Goal: Task Accomplishment & Management: Manage account settings

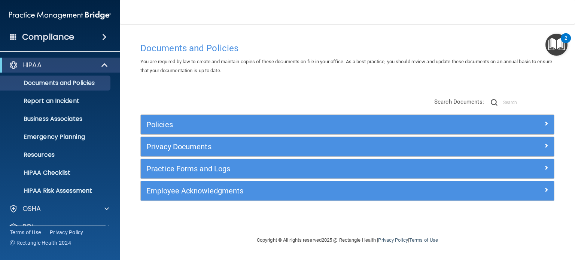
click at [107, 37] on span at bounding box center [104, 37] width 4 height 9
click at [106, 37] on span at bounding box center [104, 37] width 4 height 9
click at [106, 64] on span at bounding box center [105, 65] width 6 height 9
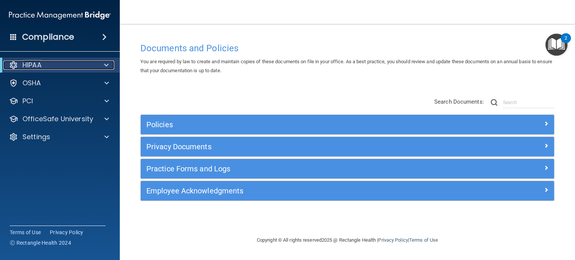
click at [109, 65] on div at bounding box center [105, 65] width 18 height 9
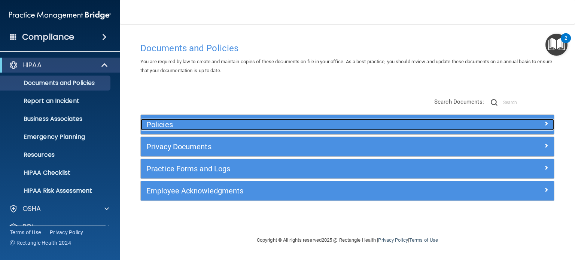
click at [163, 125] on h5 "Policies" at bounding box center [295, 125] width 299 height 8
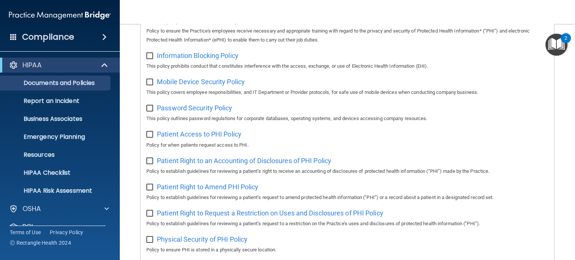
scroll to position [375, 0]
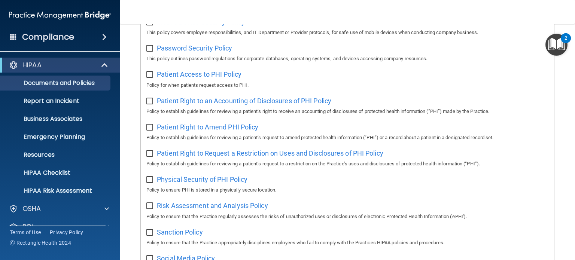
click at [203, 52] on span "Password Security Policy" at bounding box center [194, 48] width 75 height 8
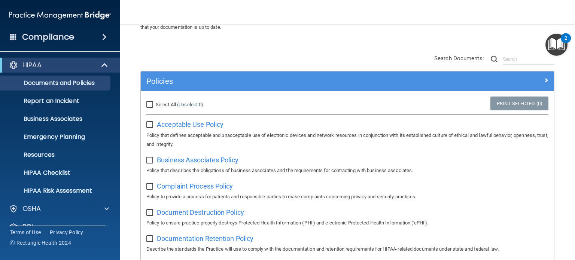
scroll to position [37, 0]
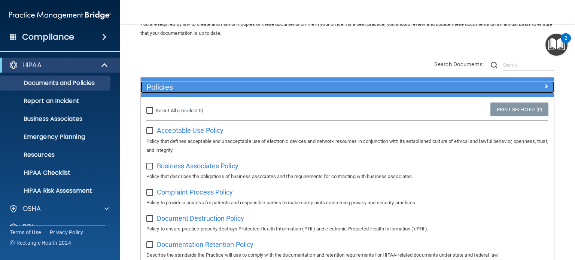
click at [158, 87] on h5 "Policies" at bounding box center [295, 87] width 299 height 8
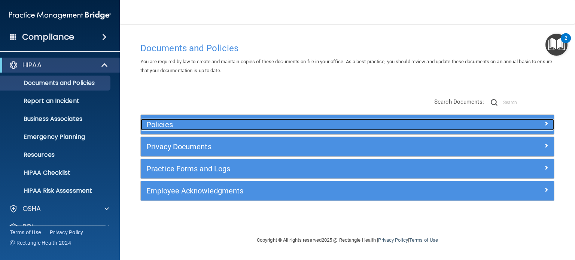
scroll to position [0, 0]
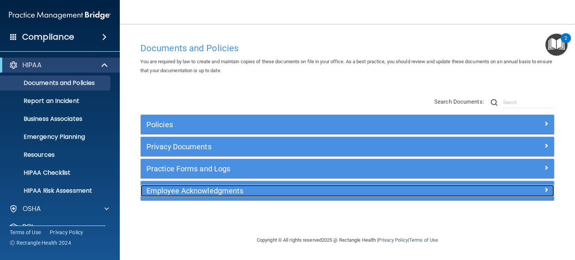
click at [185, 190] on h5 "Employee Acknowledgments" at bounding box center [295, 191] width 299 height 8
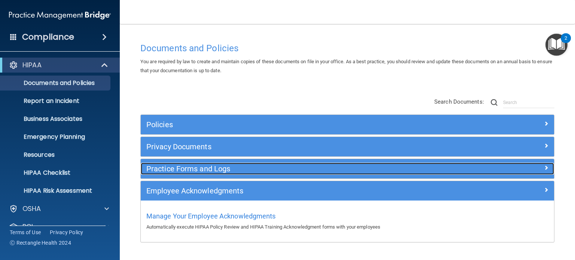
click at [199, 167] on h5 "Practice Forms and Logs" at bounding box center [295, 169] width 299 height 8
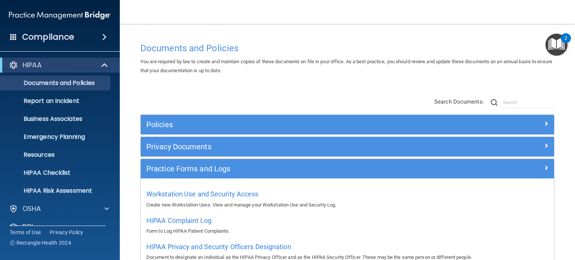
click at [248, 98] on div "Policies Select All (Unselect 0) Unselect All Print Selected (0) Acceptable Use…" at bounding box center [348, 197] width 426 height 214
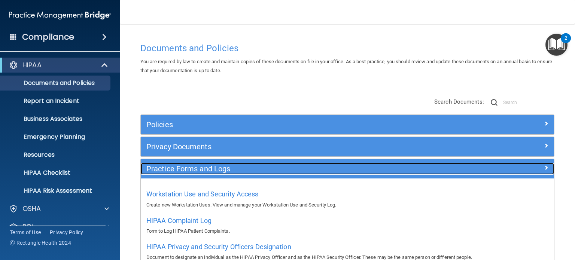
click at [214, 169] on h5 "Practice Forms and Logs" at bounding box center [295, 169] width 299 height 8
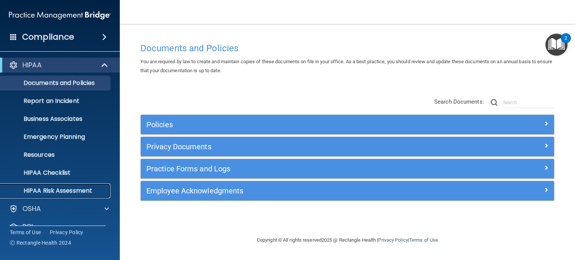
click at [63, 188] on p "HIPAA Risk Assessment" at bounding box center [56, 190] width 102 height 7
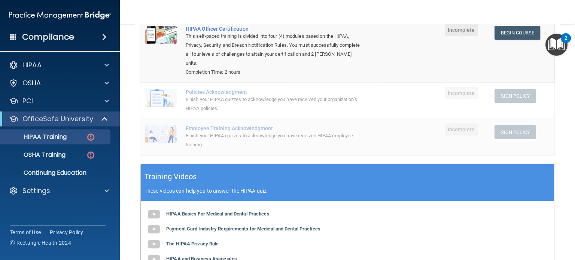
scroll to position [150, 0]
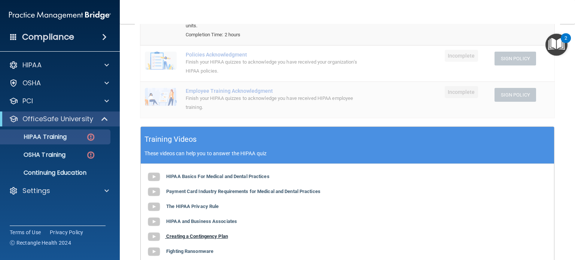
click at [190, 237] on b "Creating a Contingency Plan" at bounding box center [197, 237] width 62 height 6
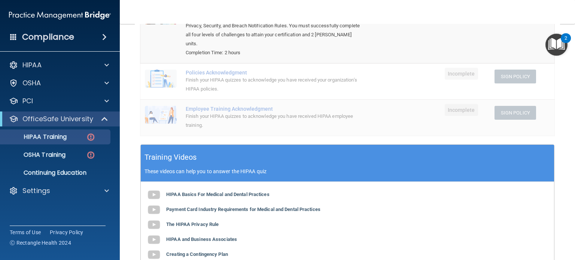
scroll to position [0, 0]
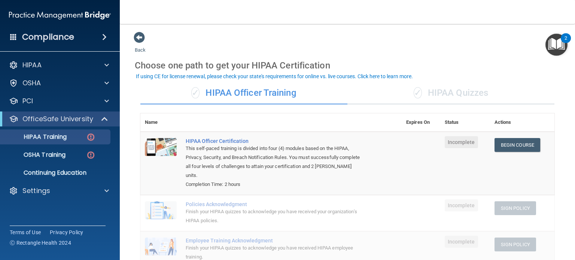
click at [438, 88] on div "✓ HIPAA Quizzes" at bounding box center [451, 93] width 207 height 22
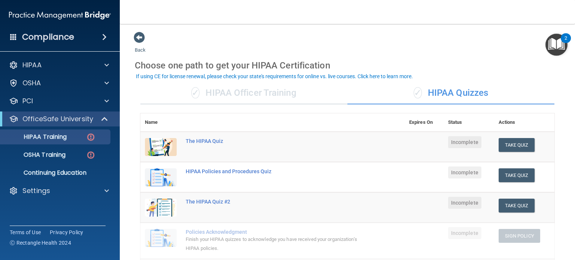
click at [262, 92] on div "✓ HIPAA Officer Training" at bounding box center [243, 93] width 207 height 22
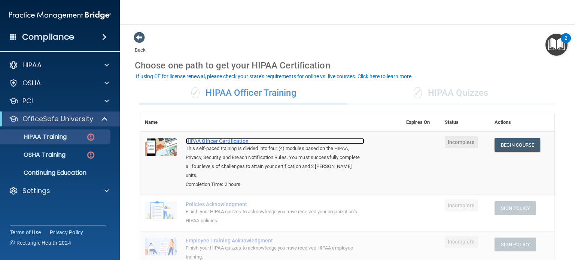
click at [229, 139] on div "HIPAA Officer Certification" at bounding box center [275, 141] width 179 height 6
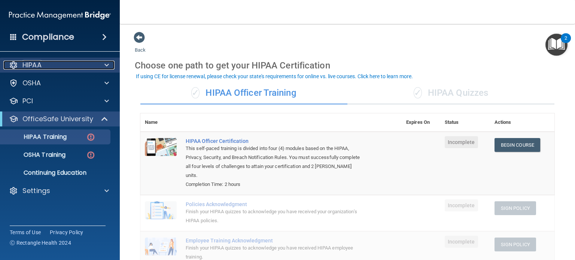
click at [109, 67] on div at bounding box center [105, 65] width 19 height 9
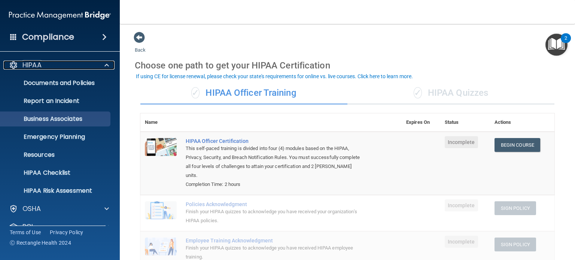
scroll to position [104, 0]
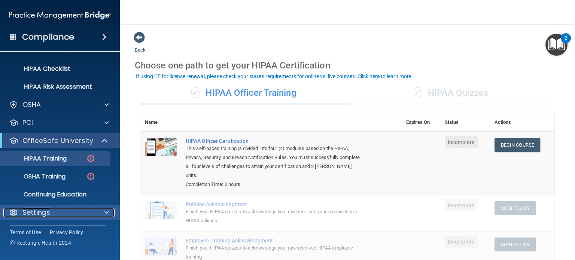
click at [108, 211] on span at bounding box center [107, 212] width 4 height 9
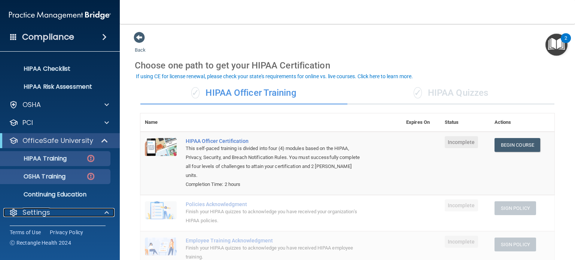
scroll to position [176, 0]
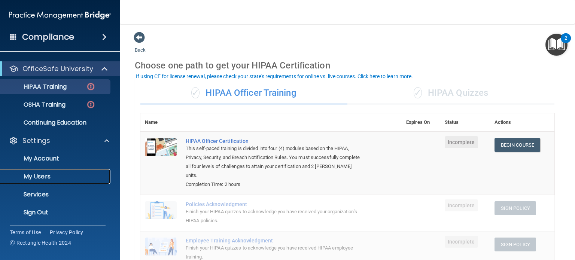
click at [52, 176] on p "My Users" at bounding box center [56, 176] width 102 height 7
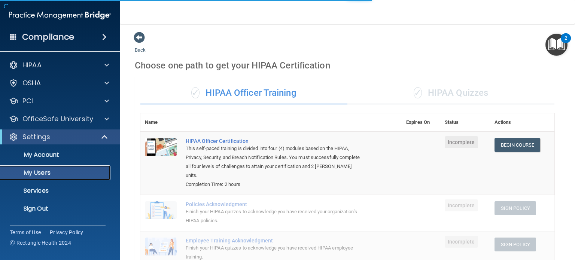
select select "20"
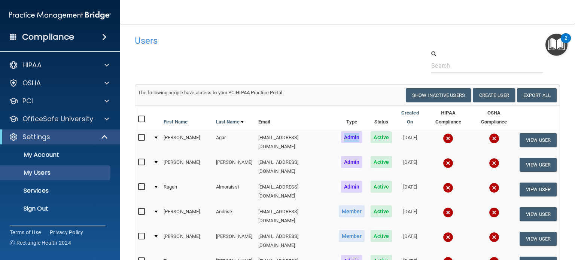
drag, startPoint x: 331, startPoint y: 130, endPoint x: 349, endPoint y: 130, distance: 18.0
click at [349, 131] on span "Admin" at bounding box center [352, 137] width 22 height 12
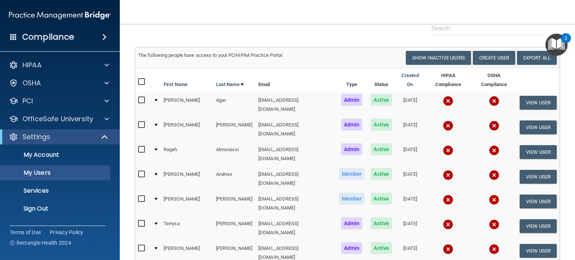
click at [341, 119] on span "Admin" at bounding box center [352, 125] width 22 height 12
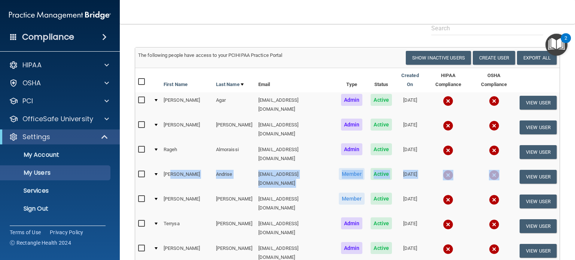
drag, startPoint x: 171, startPoint y: 157, endPoint x: 501, endPoint y: 154, distance: 330.0
click at [501, 167] on tr "Susan Andrise sandrise@rectanglehealth.com Member Active 01/19/2024 View User" at bounding box center [347, 179] width 425 height 25
click at [460, 167] on td at bounding box center [449, 179] width 46 height 25
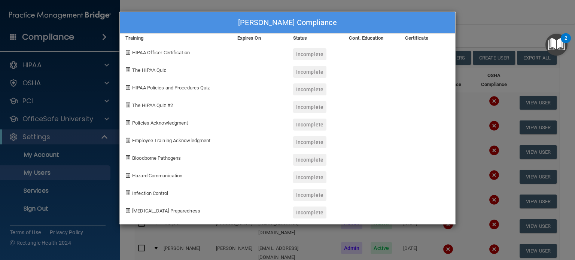
click at [417, 8] on div "Susan Andrise's Compliance Training Expires On Status Cont. Education Certifica…" at bounding box center [287, 130] width 575 height 260
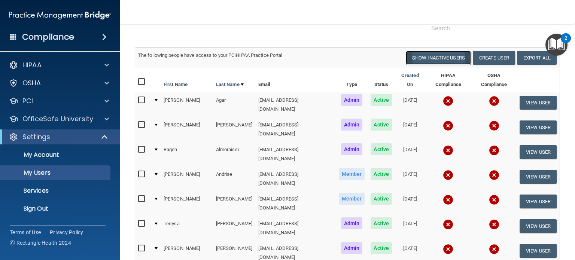
click at [431, 55] on button "Show Inactive Users" at bounding box center [438, 58] width 65 height 14
click at [431, 55] on button "Hide Inactive Users" at bounding box center [440, 58] width 62 height 14
click at [431, 55] on button "Show Inactive Users" at bounding box center [438, 58] width 65 height 14
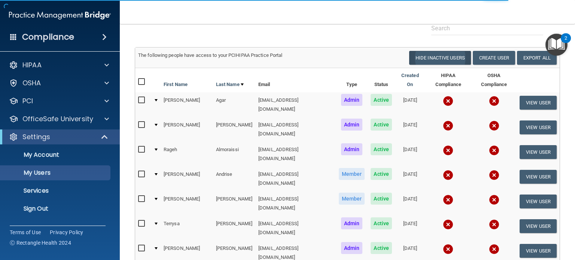
select select "20"
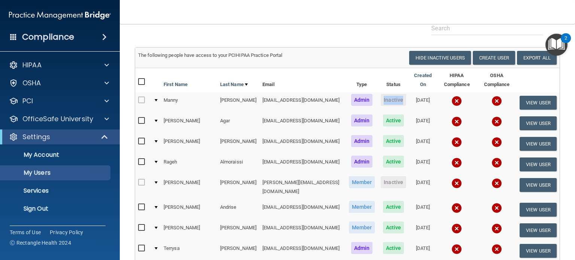
drag, startPoint x: 358, startPoint y: 99, endPoint x: 384, endPoint y: 97, distance: 25.6
click at [384, 97] on td "Inactive" at bounding box center [393, 103] width 31 height 21
click at [354, 69] on th "Type" at bounding box center [362, 80] width 32 height 24
click at [425, 58] on button "Hide Inactive Users" at bounding box center [440, 58] width 62 height 14
select select "20"
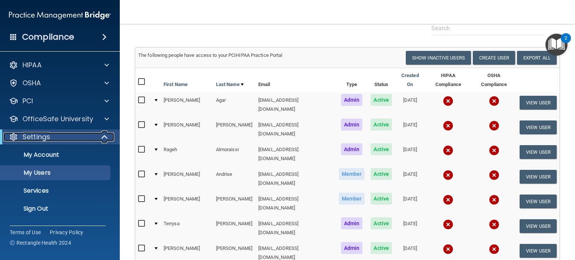
click at [103, 136] on span at bounding box center [105, 137] width 6 height 9
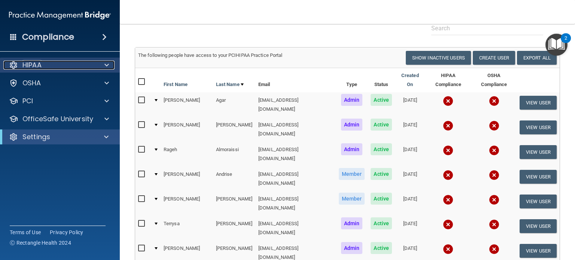
click at [105, 63] on span at bounding box center [107, 65] width 4 height 9
